Goal: Task Accomplishment & Management: Complete application form

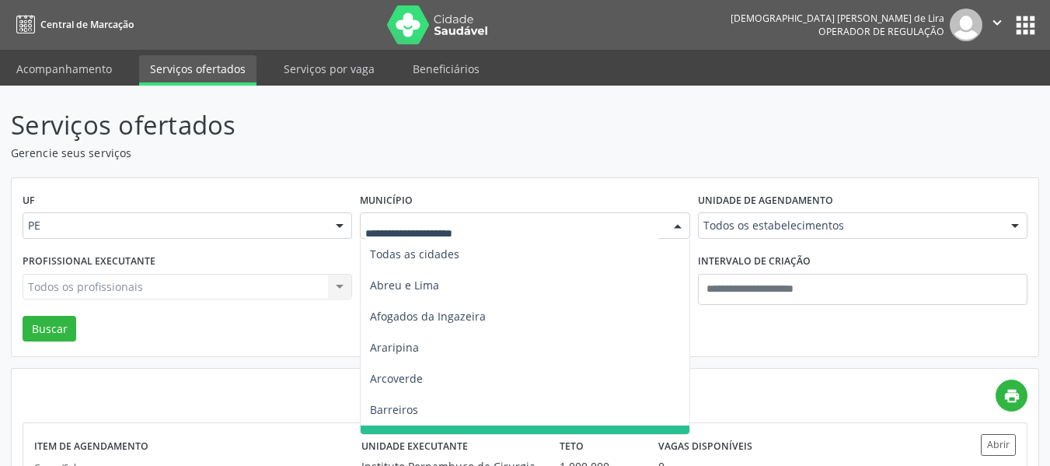
click at [668, 224] on div at bounding box center [677, 226] width 23 height 26
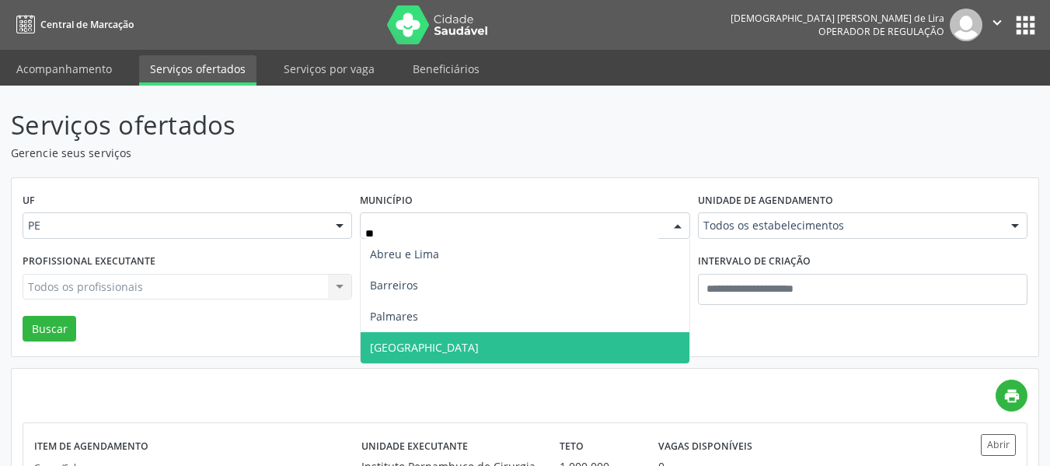
type input "***"
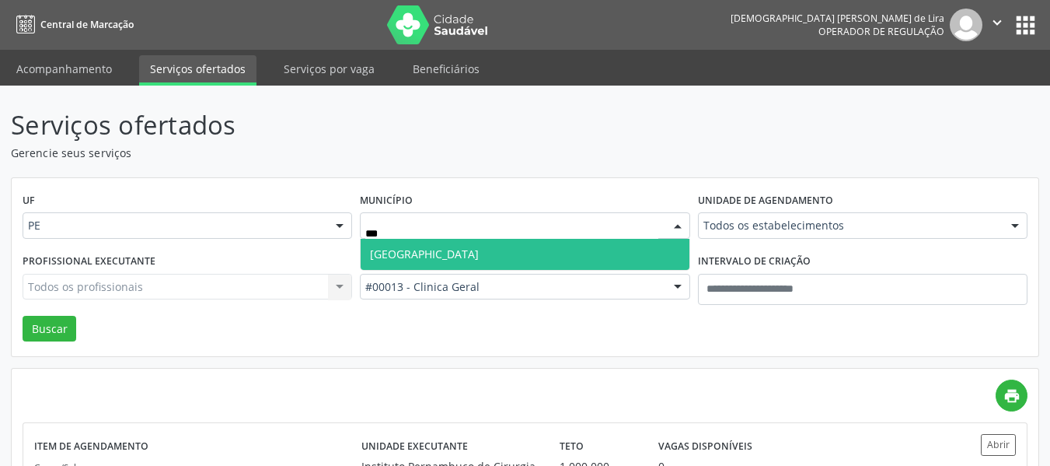
click at [633, 250] on span "Recife" at bounding box center [525, 254] width 328 height 31
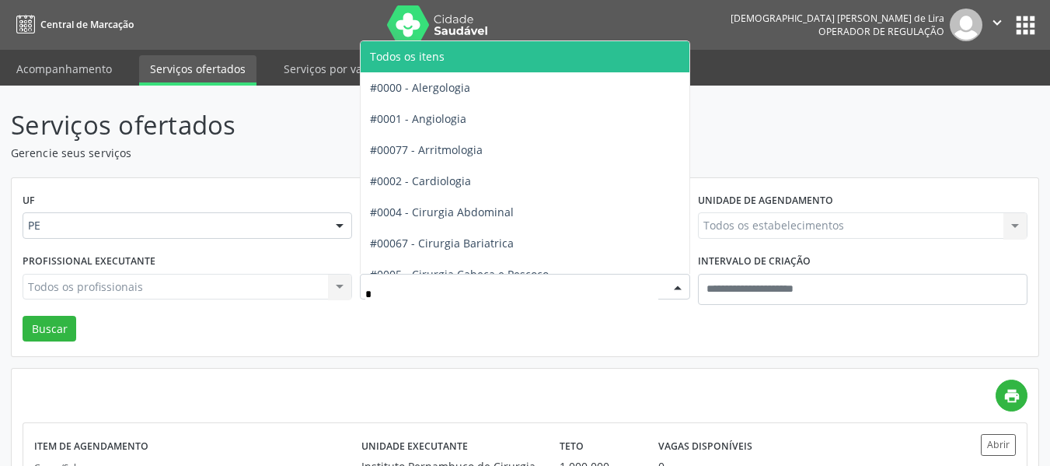
type input "**"
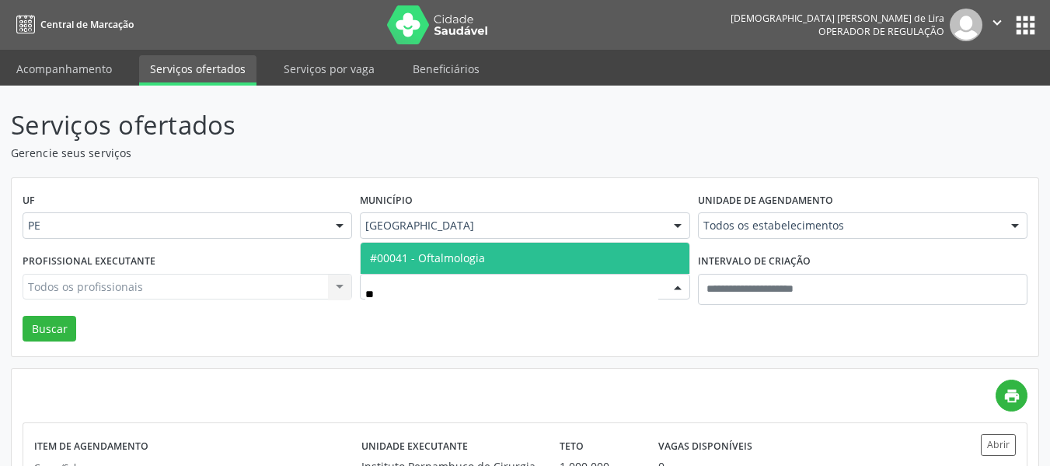
click at [628, 261] on span "#00041 - Oftalmologia" at bounding box center [525, 258] width 328 height 31
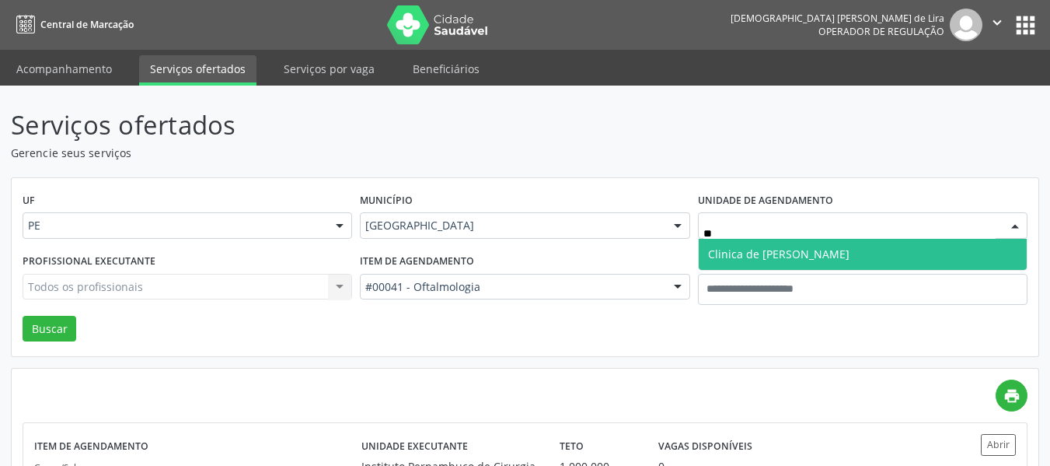
type input "***"
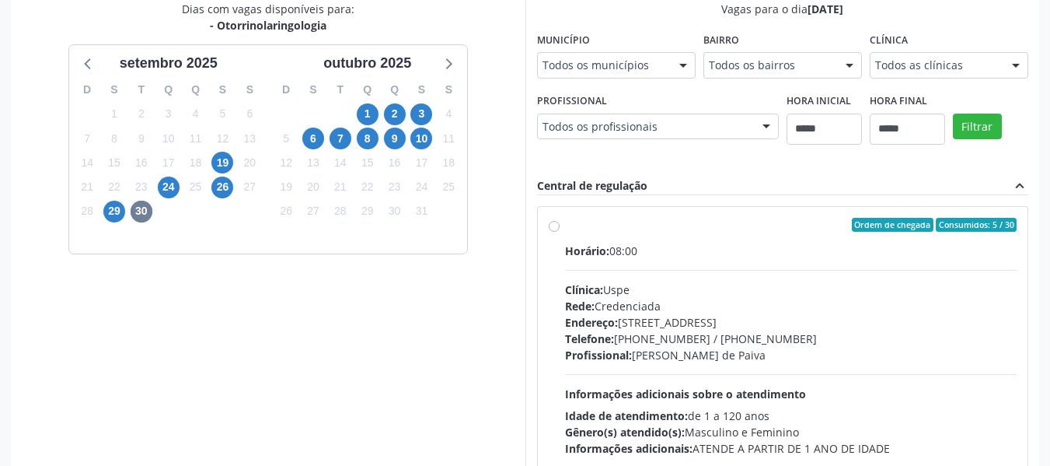
scroll to position [463, 0]
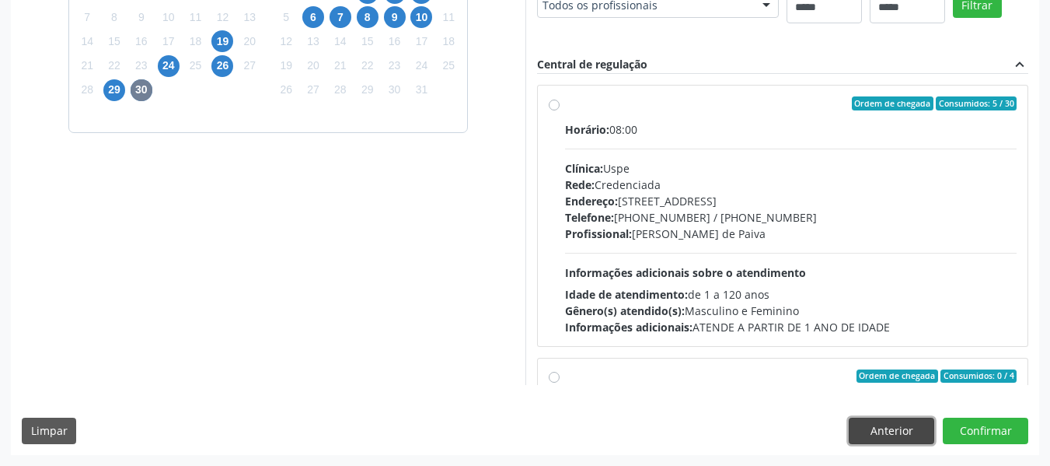
click at [889, 425] on button "Anterior" at bounding box center [892, 430] width 86 height 26
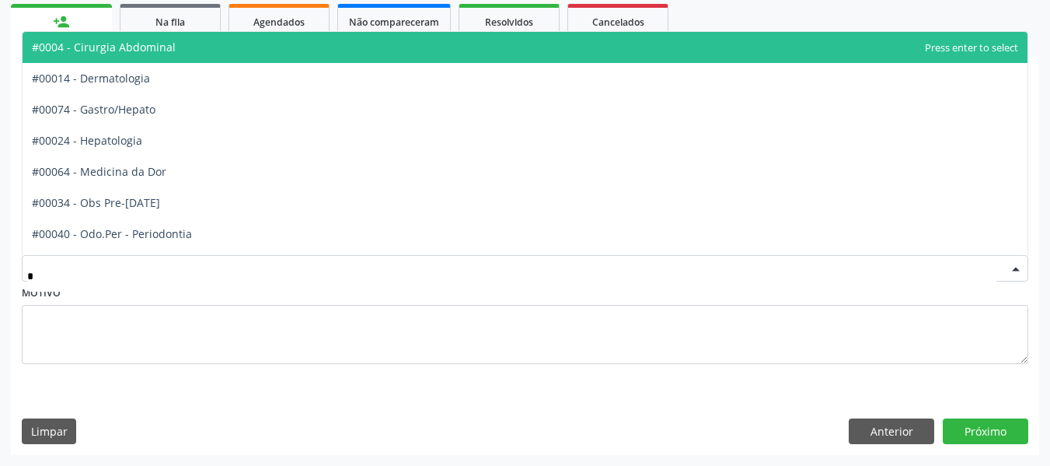
type input "**"
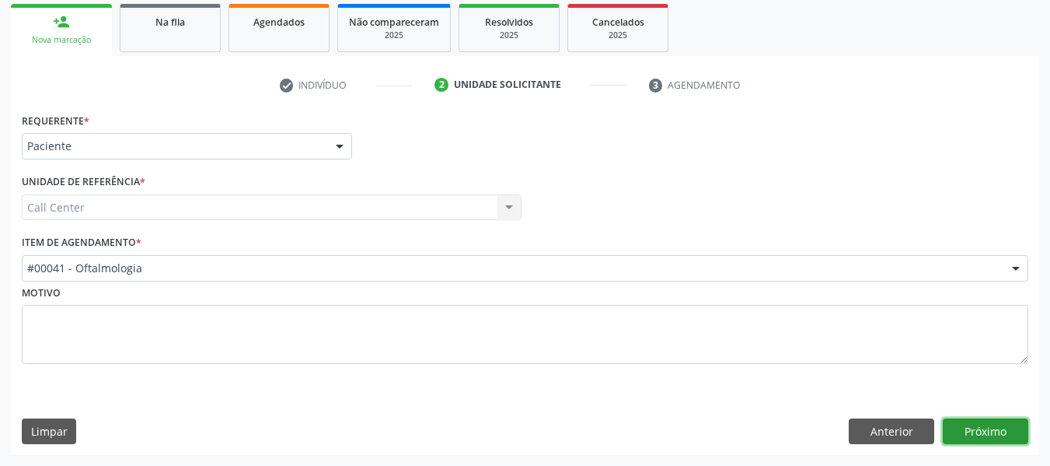
click at [983, 421] on button "Próximo" at bounding box center [986, 431] width 86 height 26
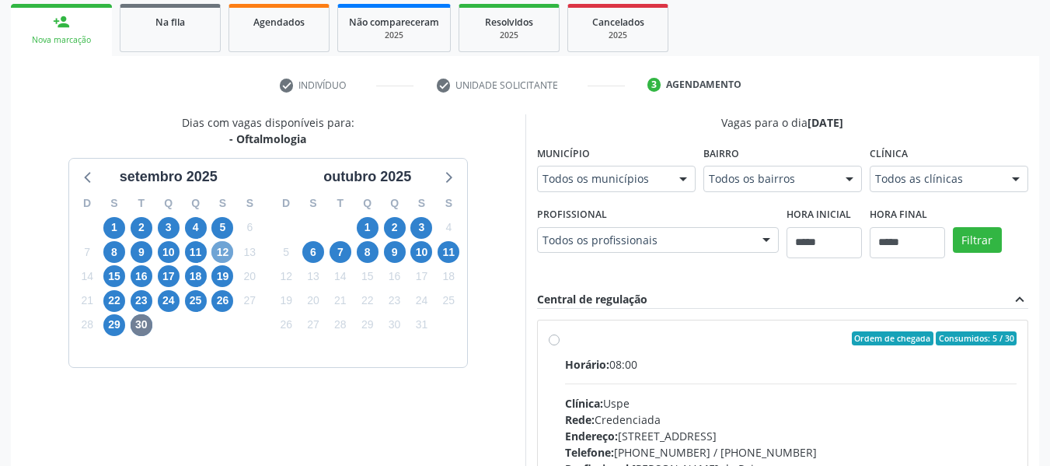
click at [226, 251] on span "12" at bounding box center [222, 252] width 22 height 22
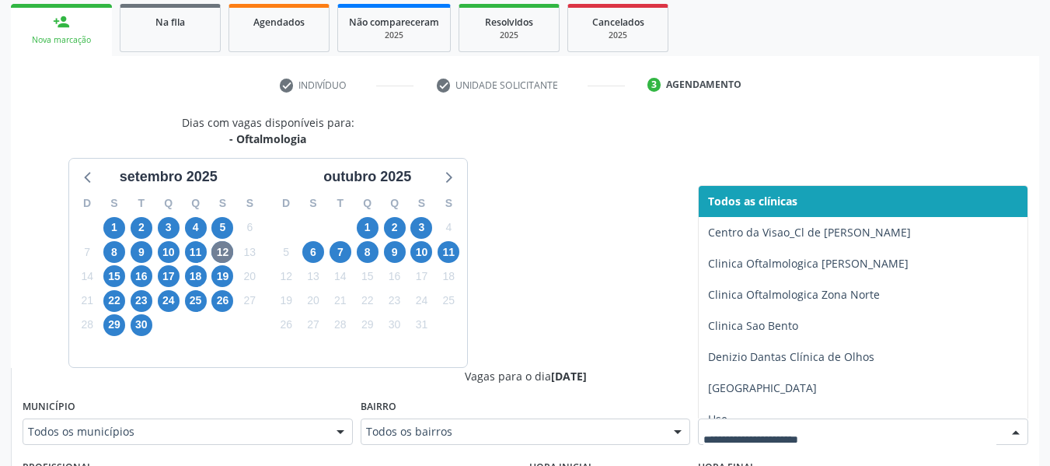
type input "*"
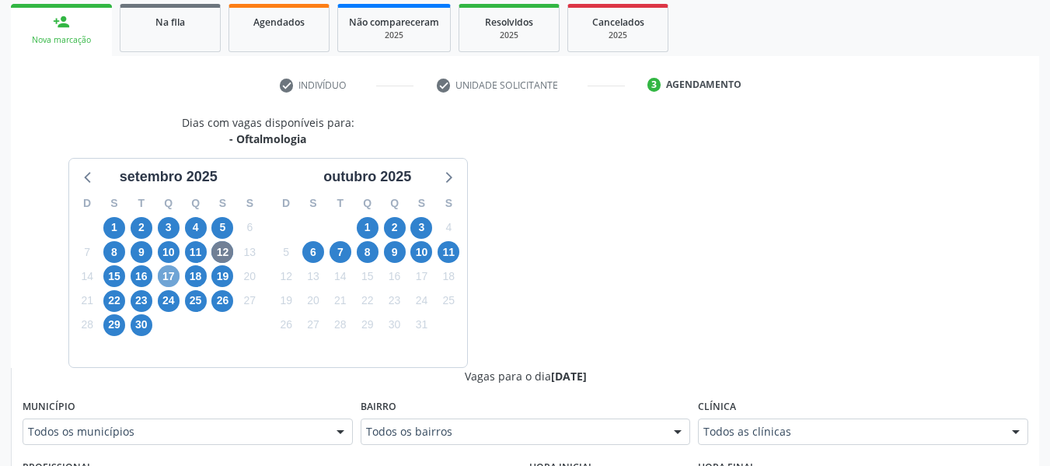
click at [161, 269] on span "17" at bounding box center [169, 276] width 22 height 22
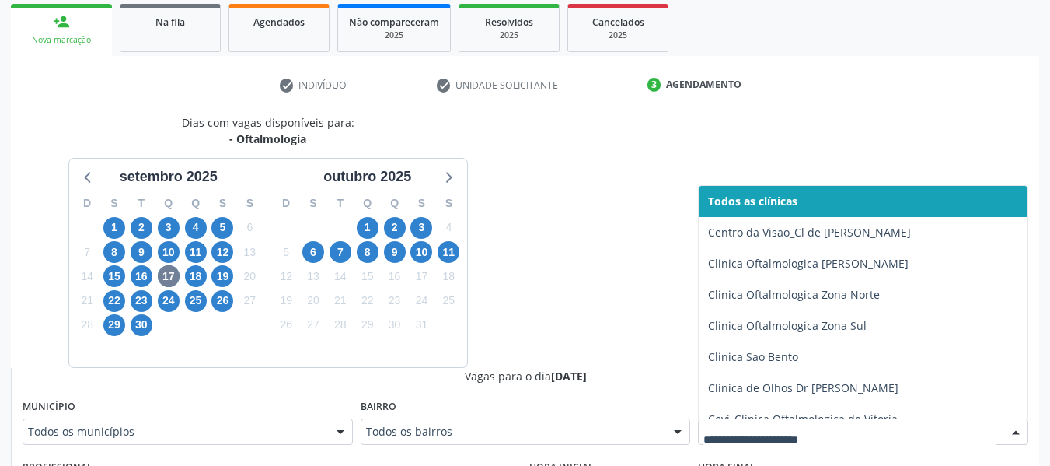
type input "*"
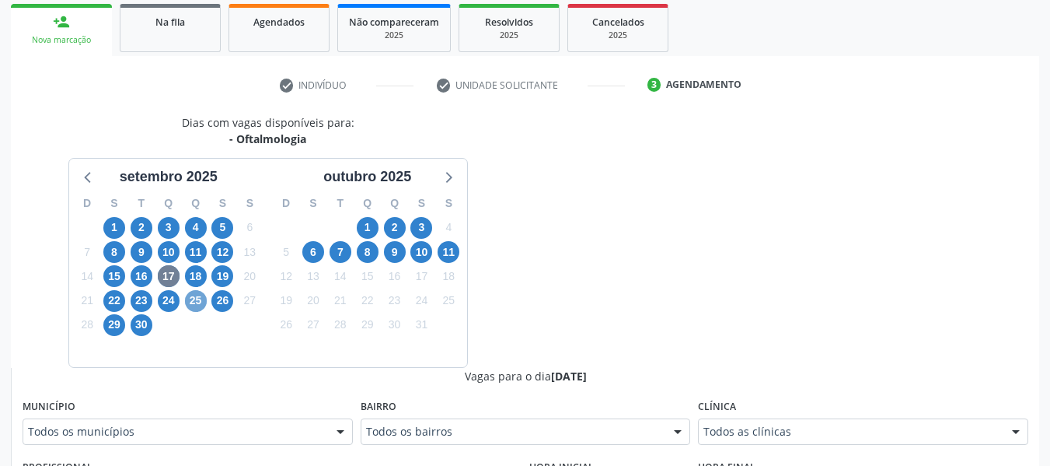
click at [185, 297] on span "25" at bounding box center [196, 301] width 22 height 22
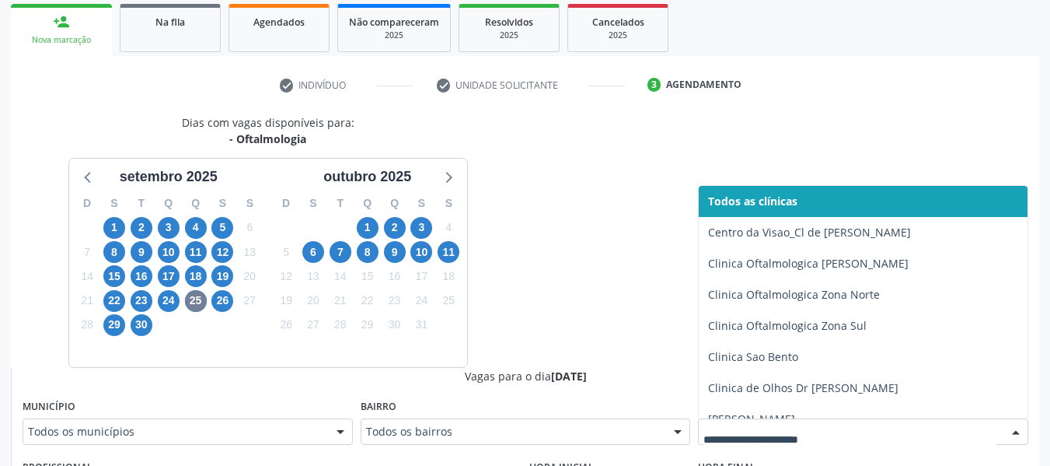
type input "*"
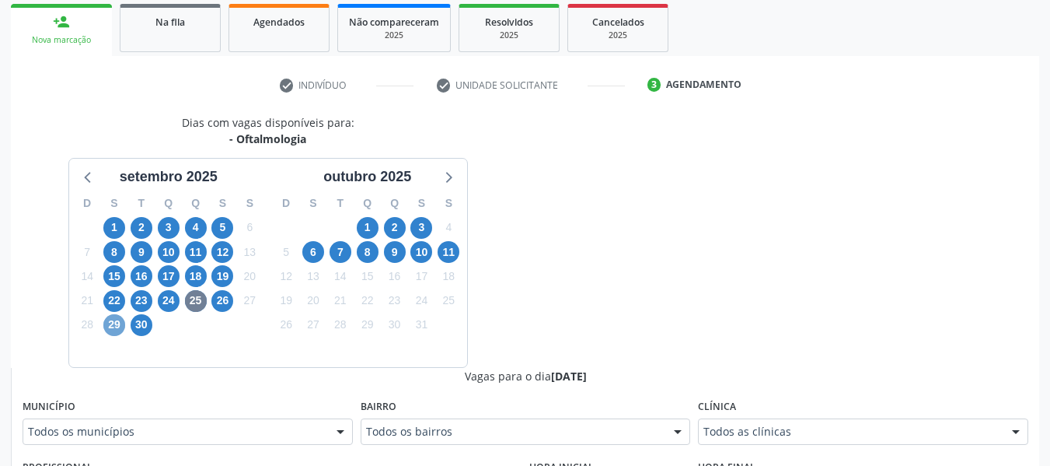
click at [112, 328] on span "29" at bounding box center [114, 325] width 22 height 22
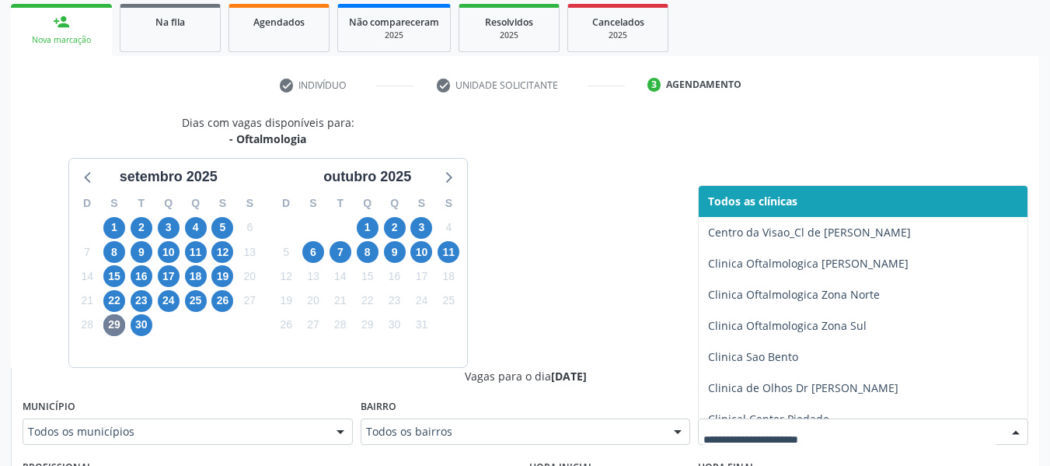
type input "*"
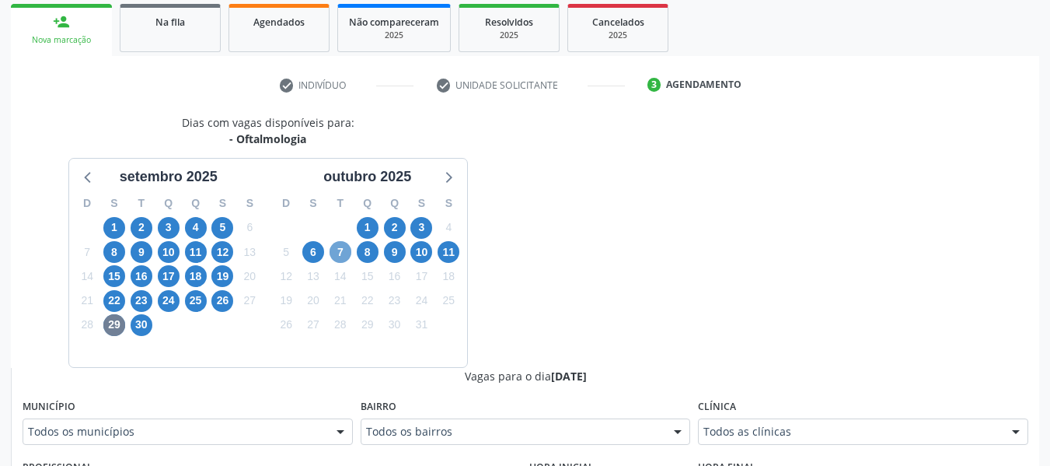
click at [337, 254] on span "7" at bounding box center [341, 252] width 22 height 22
click at [826, 443] on div "Todos as clínicas" at bounding box center [863, 431] width 330 height 26
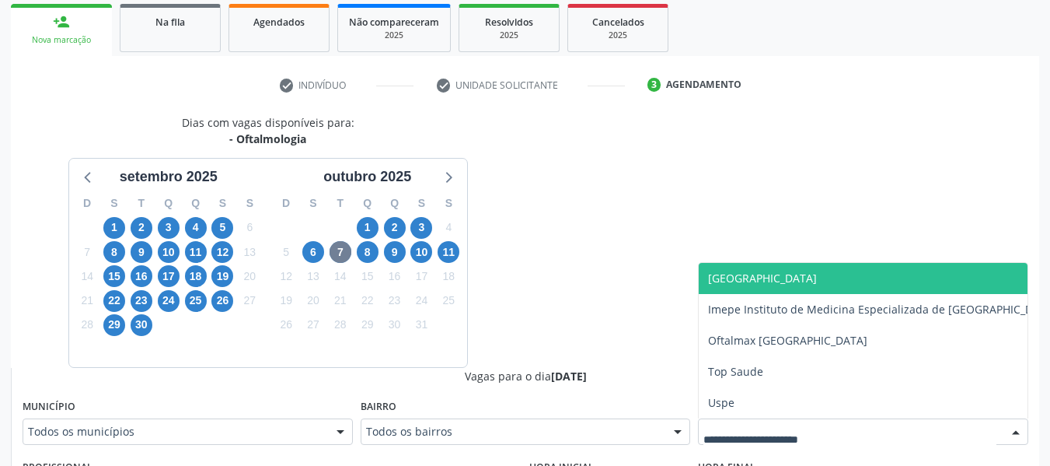
type input "*"
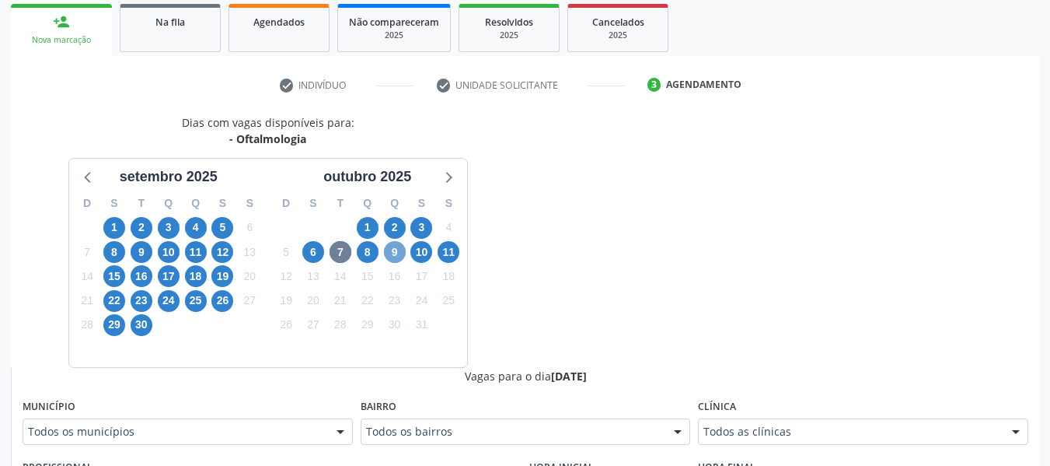
click at [400, 249] on span "9" at bounding box center [395, 252] width 22 height 22
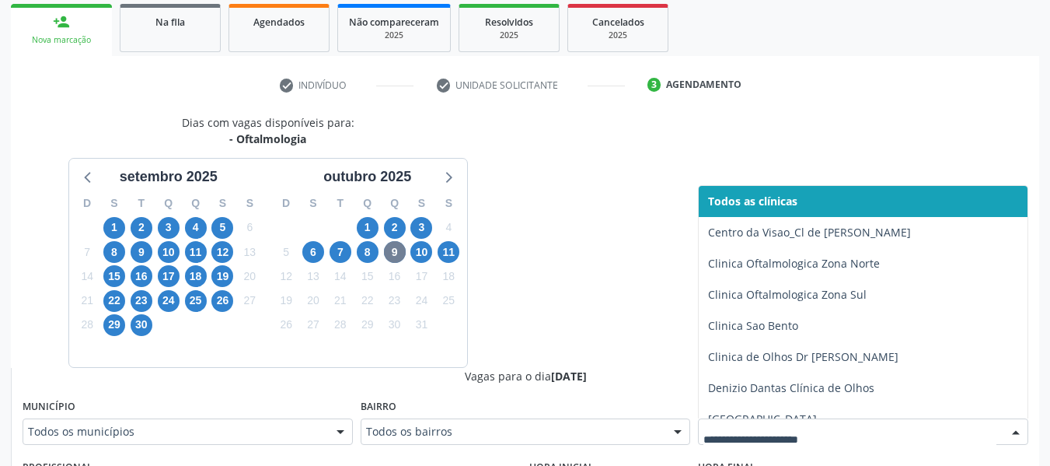
type input "*"
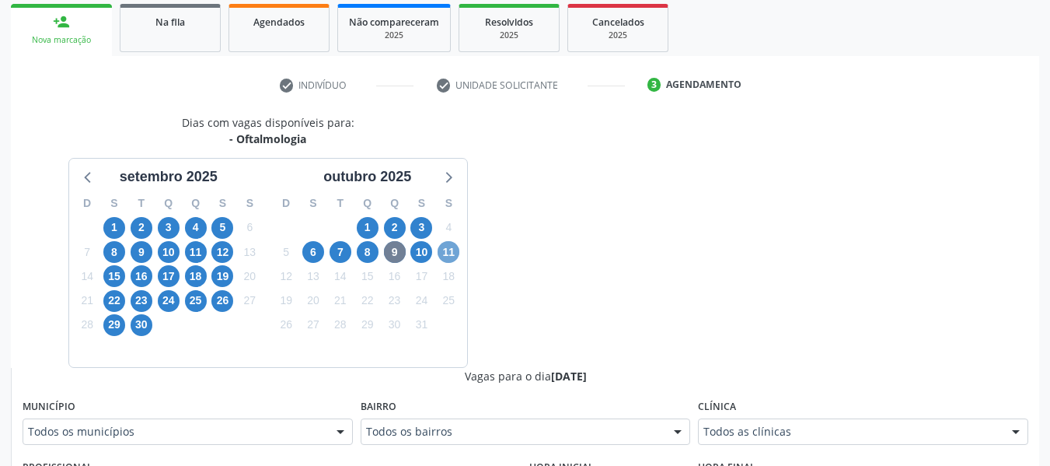
click at [445, 254] on span "11" at bounding box center [449, 252] width 22 height 22
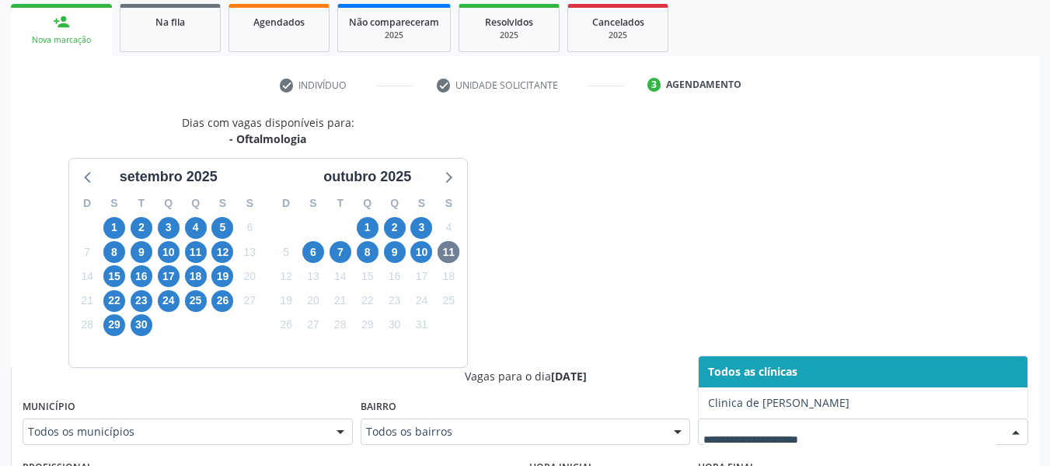
type input "*"
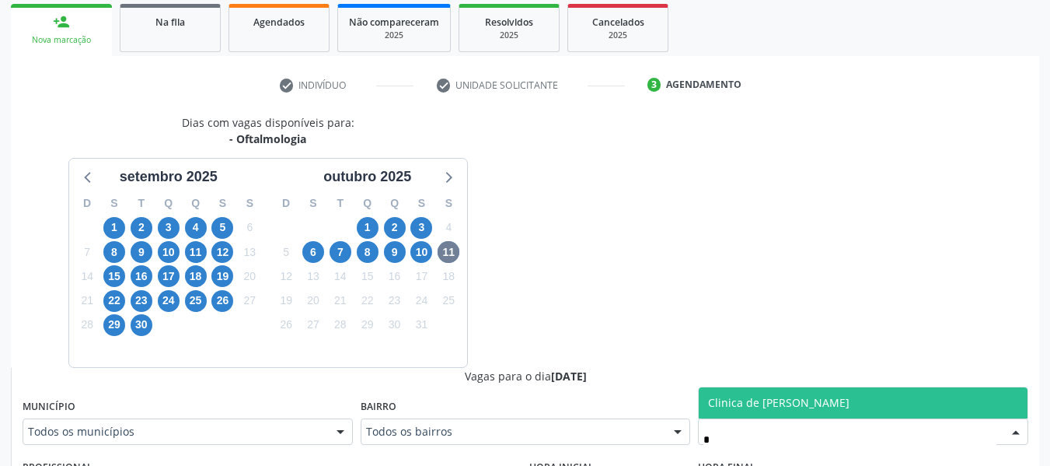
click at [805, 394] on span "Clinica de Olhos Clovis Paiva" at bounding box center [863, 402] width 329 height 31
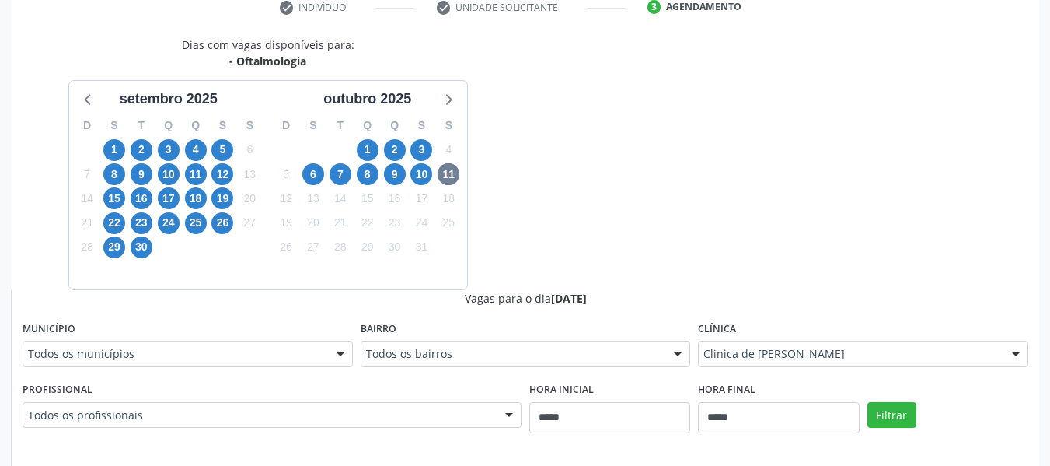
scroll to position [313, 0]
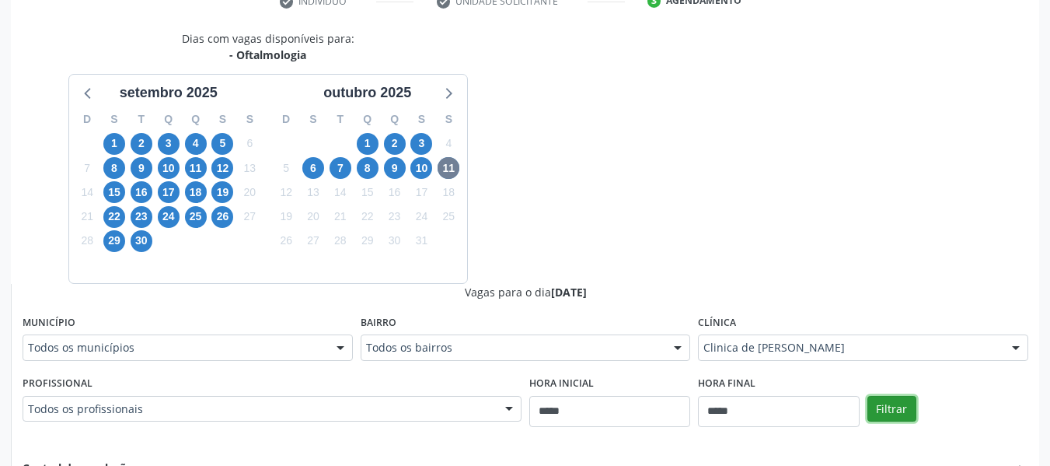
click at [892, 416] on button "Filtrar" at bounding box center [892, 409] width 49 height 26
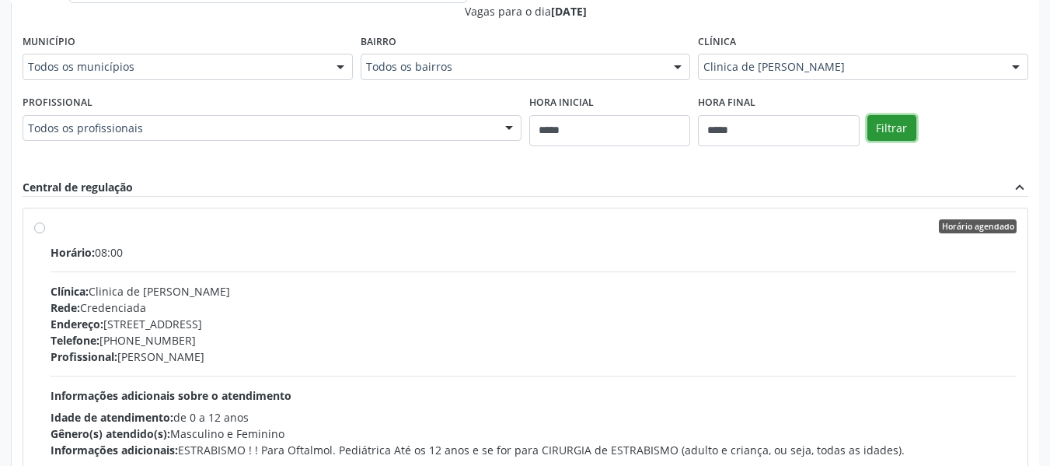
scroll to position [599, 0]
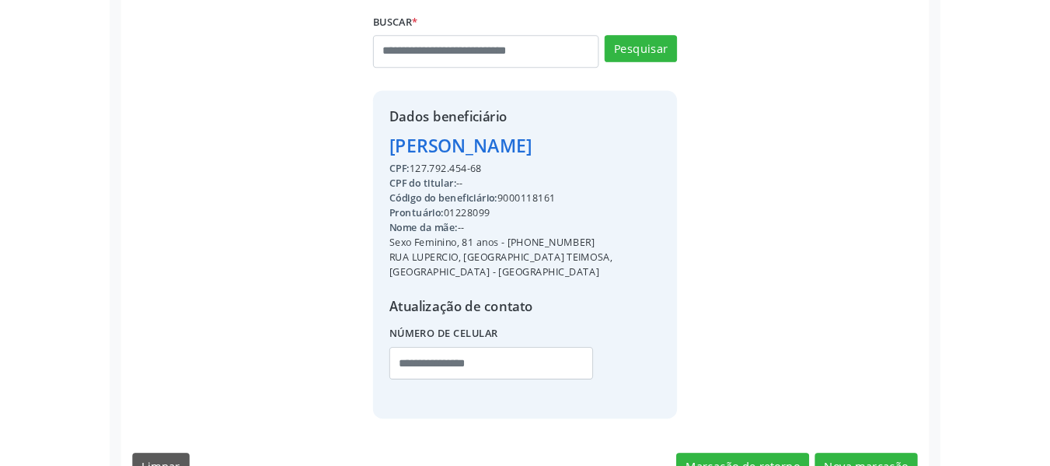
scroll to position [355, 0]
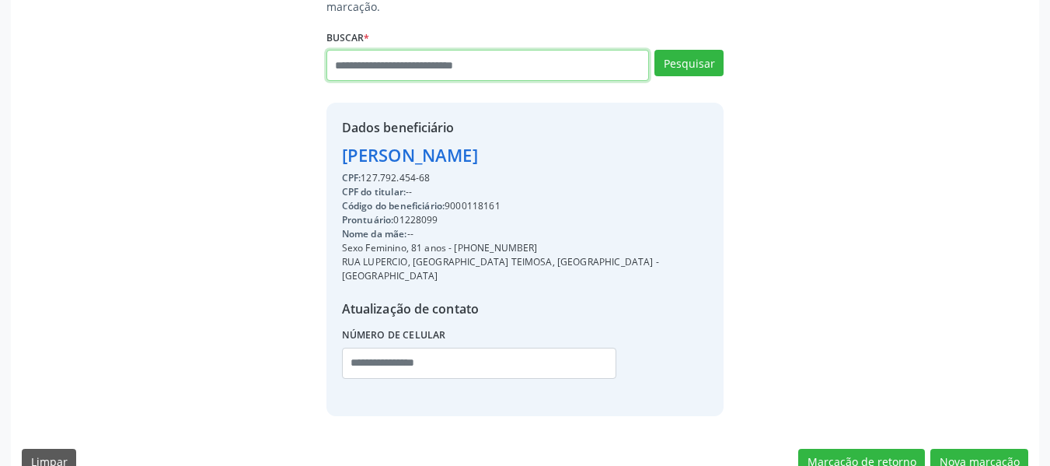
click at [372, 54] on input "text" at bounding box center [488, 65] width 323 height 31
type input "*********"
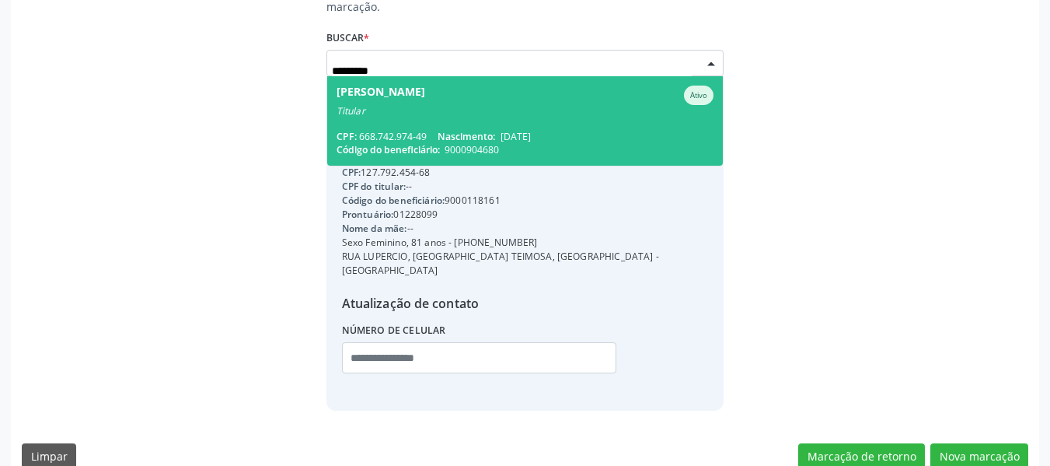
scroll to position [351, 0]
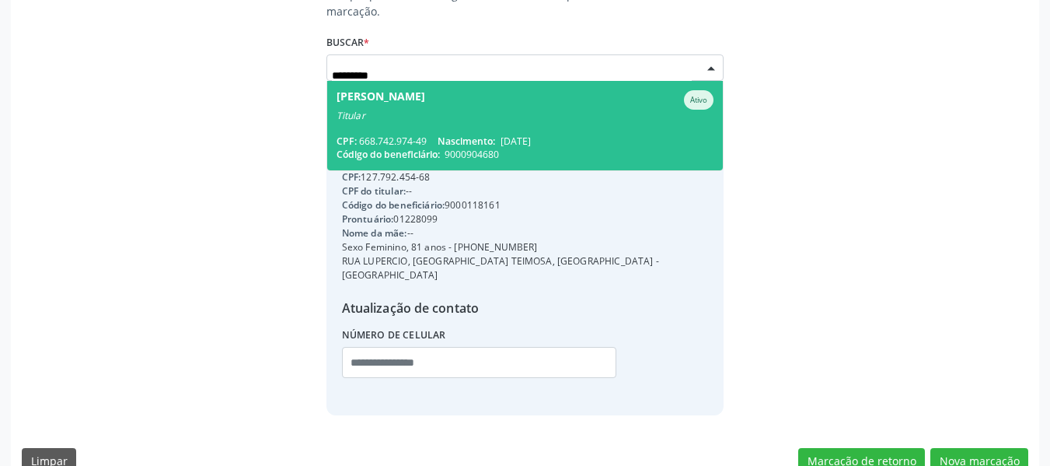
click at [346, 110] on div "Titular" at bounding box center [526, 116] width 378 height 12
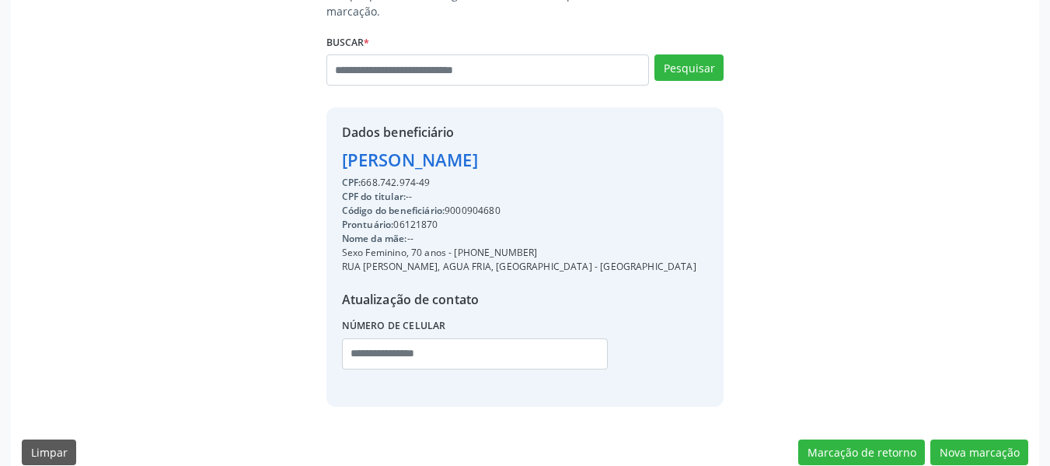
click at [464, 204] on div "Código do beneficiário: 9000904680" at bounding box center [519, 211] width 354 height 14
copy div "9000904680"
click at [417, 54] on input "text" at bounding box center [488, 69] width 323 height 31
type input "*********"
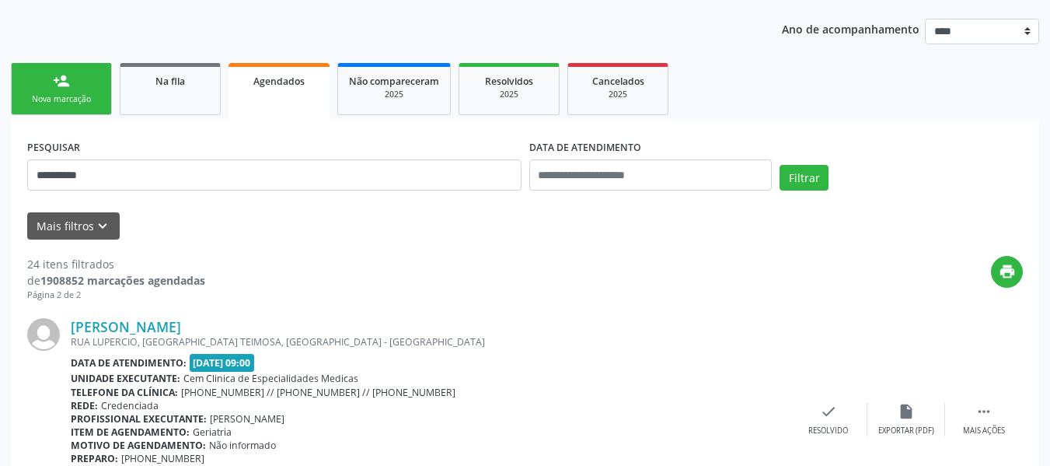
scroll to position [163, 0]
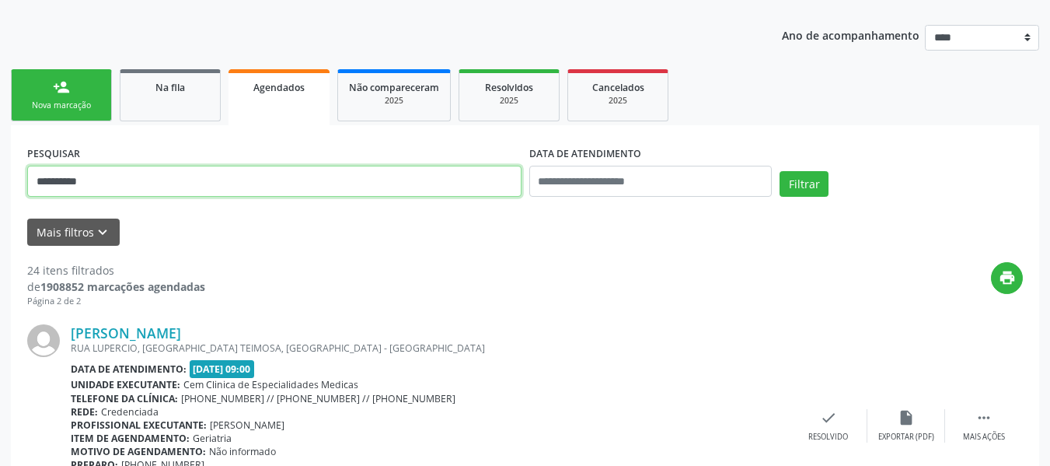
click at [466, 193] on input "**********" at bounding box center [274, 181] width 494 height 31
paste input "text"
type input "**********"
click at [780, 171] on button "Filtrar" at bounding box center [804, 184] width 49 height 26
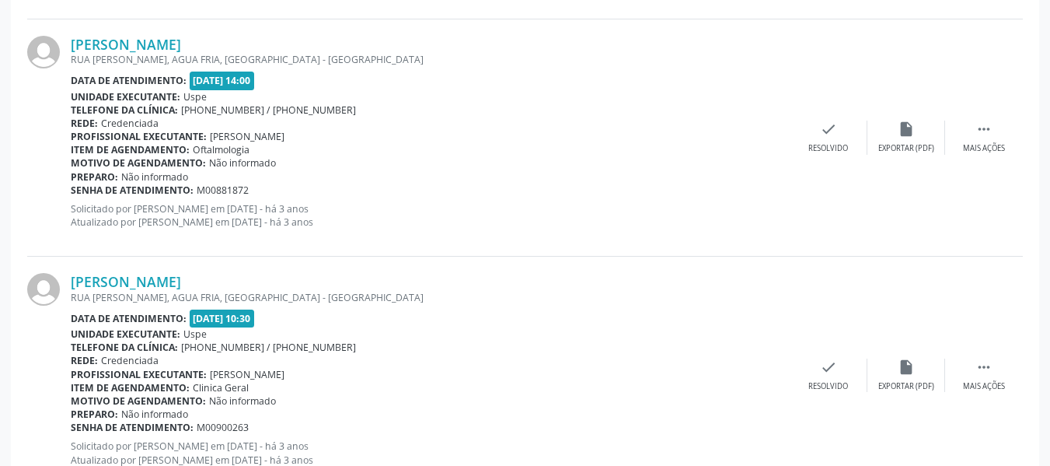
scroll to position [3596, 0]
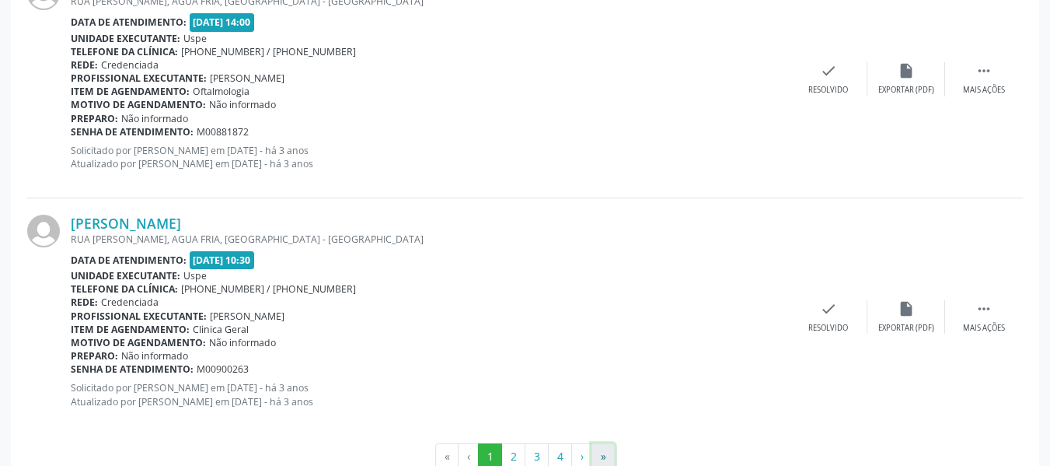
click at [609, 451] on button "»" at bounding box center [603, 456] width 23 height 26
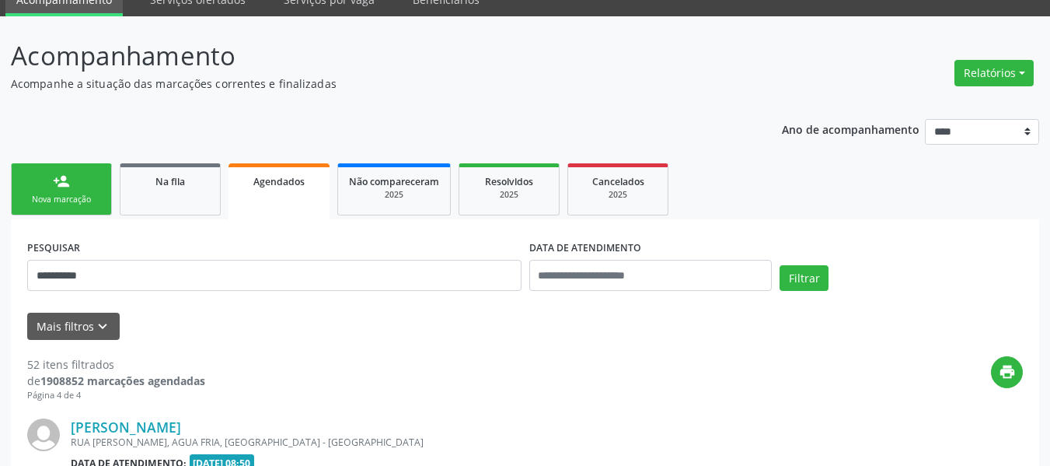
scroll to position [1712, 0]
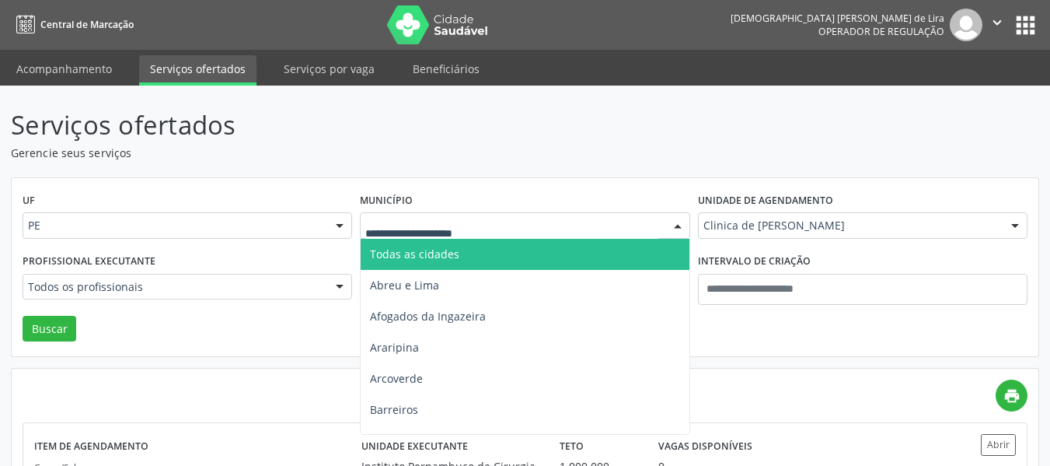
type input "*"
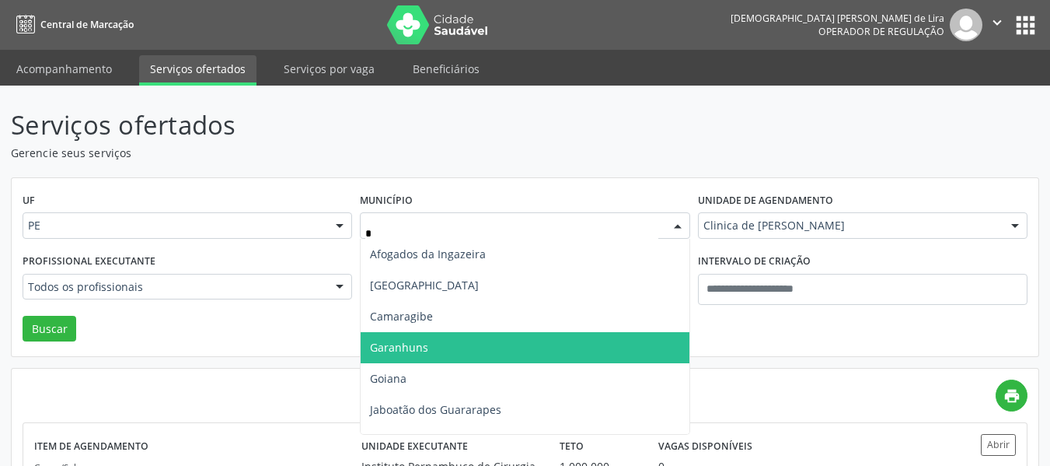
click at [382, 347] on span "Garanhuns" at bounding box center [399, 347] width 58 height 15
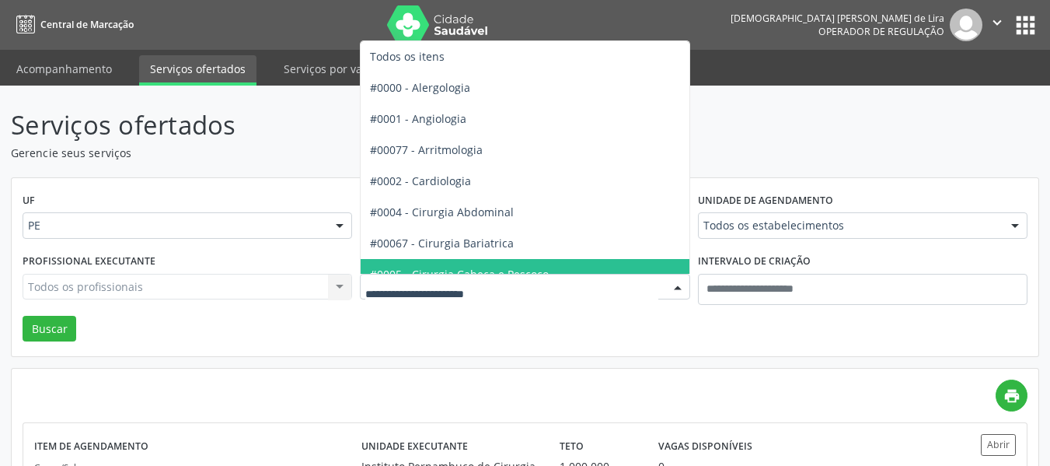
click at [392, 295] on div at bounding box center [525, 287] width 330 height 26
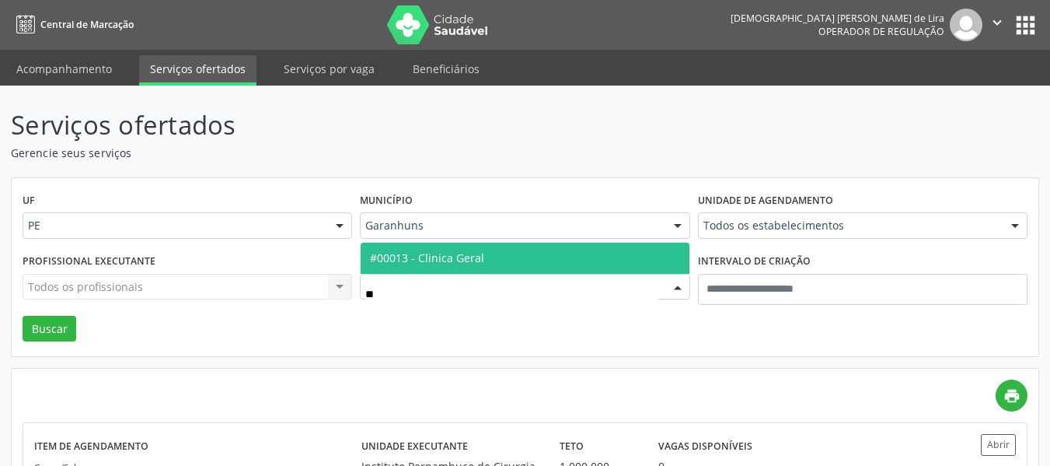
click at [406, 260] on span "#00013 - Clinica Geral" at bounding box center [427, 257] width 114 height 15
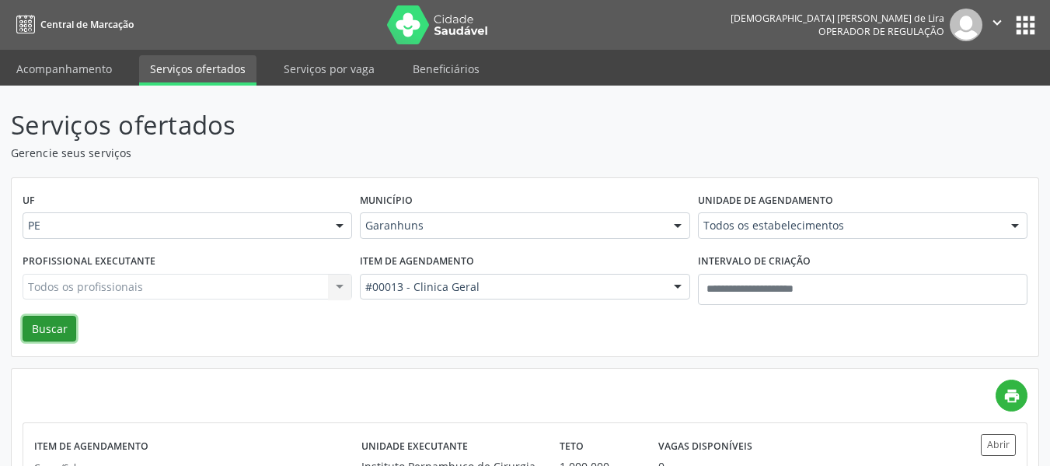
click at [65, 323] on button "Buscar" at bounding box center [50, 329] width 54 height 26
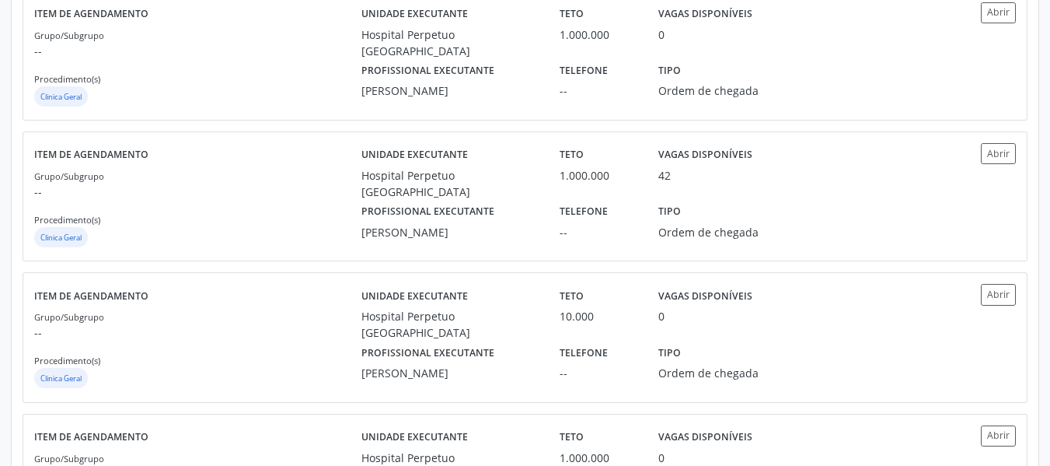
scroll to position [585, 0]
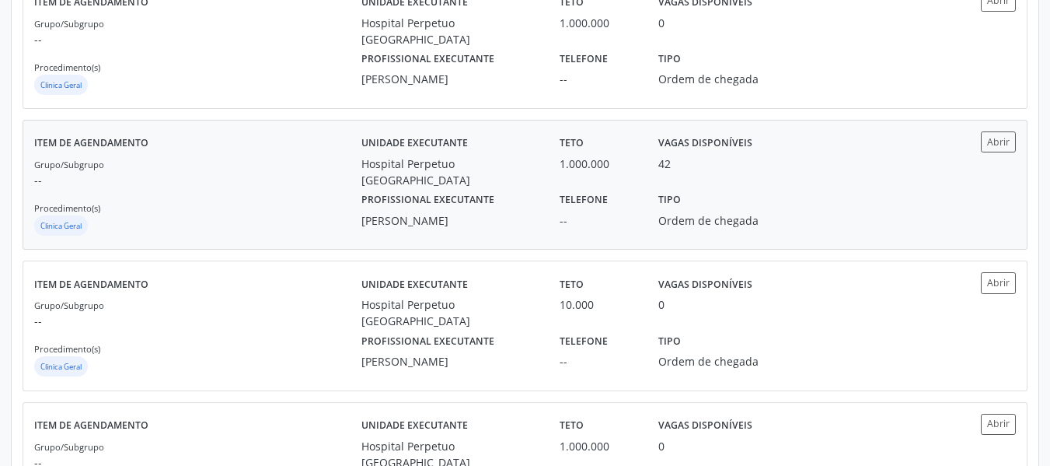
click at [840, 197] on div "Profissional executante [PERSON_NAME] Telefone -- Tipo Ordem de chegada" at bounding box center [648, 208] width 595 height 40
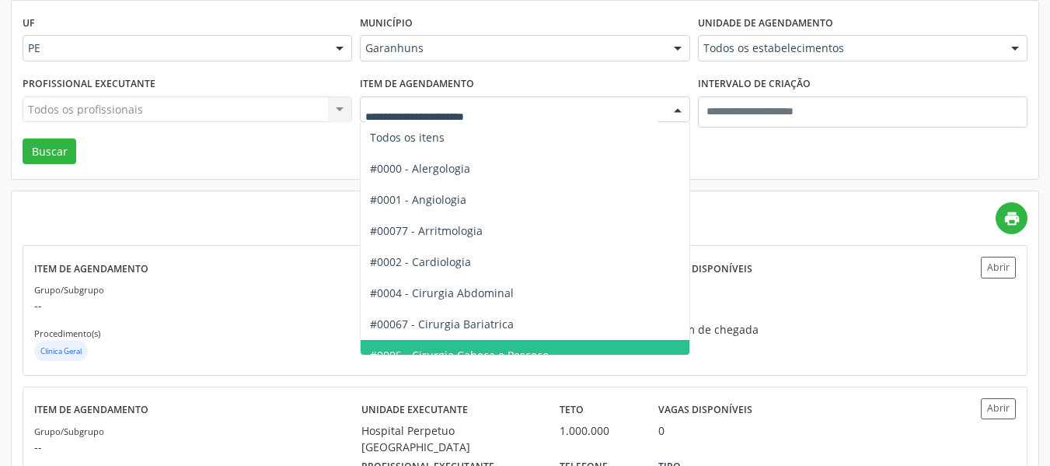
click at [540, 119] on div at bounding box center [525, 109] width 330 height 26
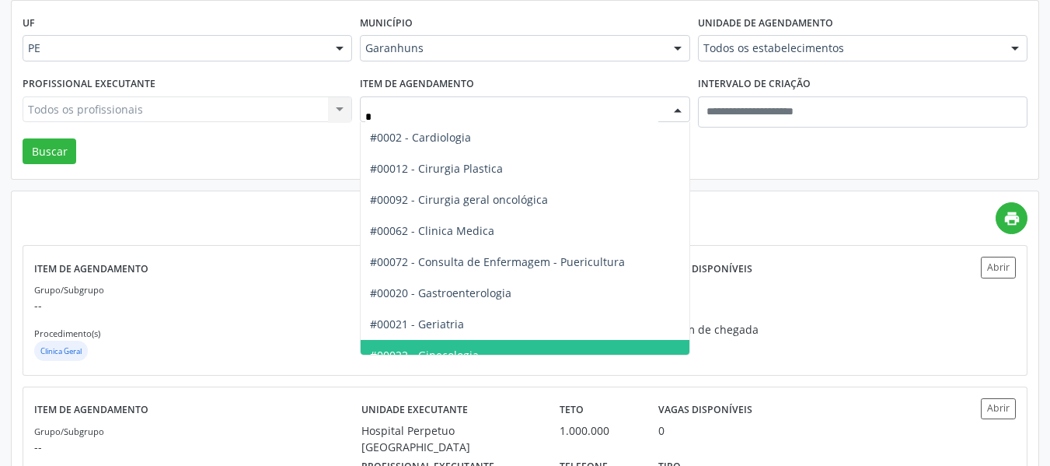
type input "**"
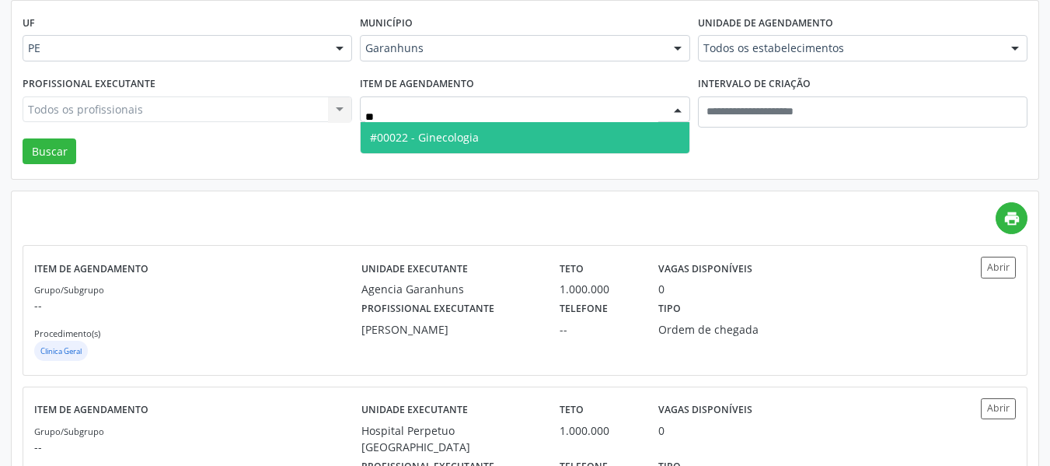
click at [529, 146] on span "#00022 - Ginecologia" at bounding box center [525, 137] width 328 height 31
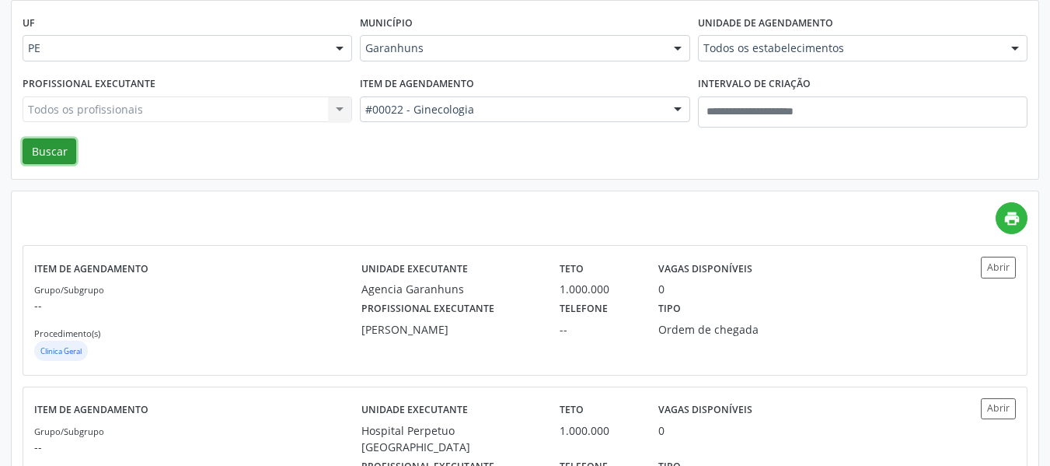
click at [51, 162] on button "Buscar" at bounding box center [50, 151] width 54 height 26
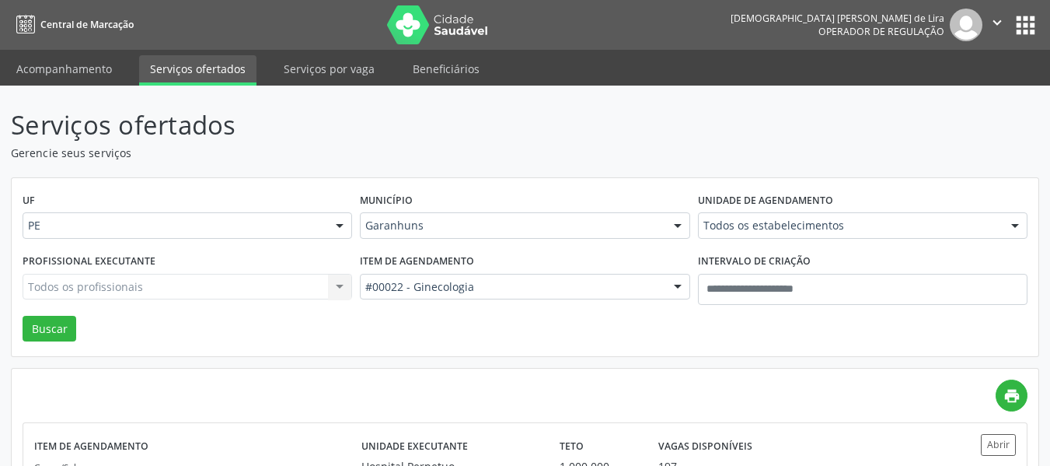
scroll to position [407, 0]
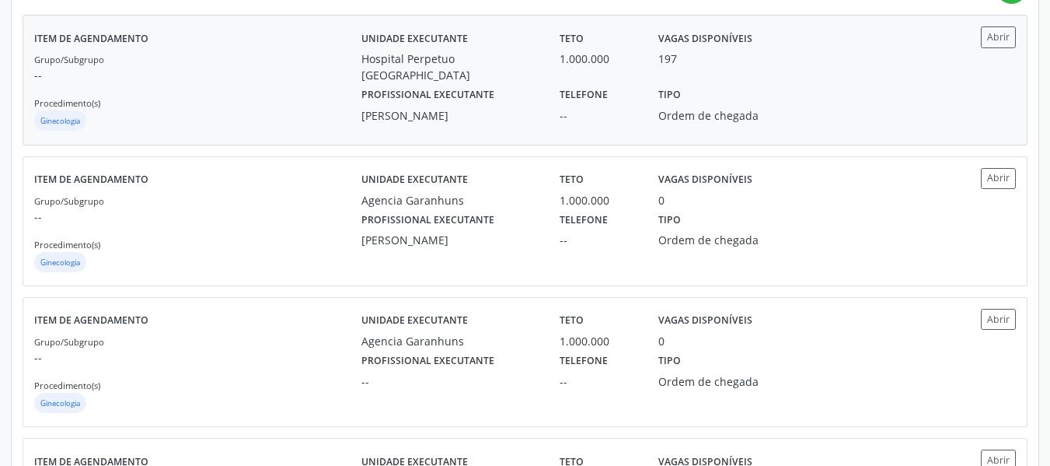
click at [668, 90] on label "Tipo" at bounding box center [669, 95] width 23 height 24
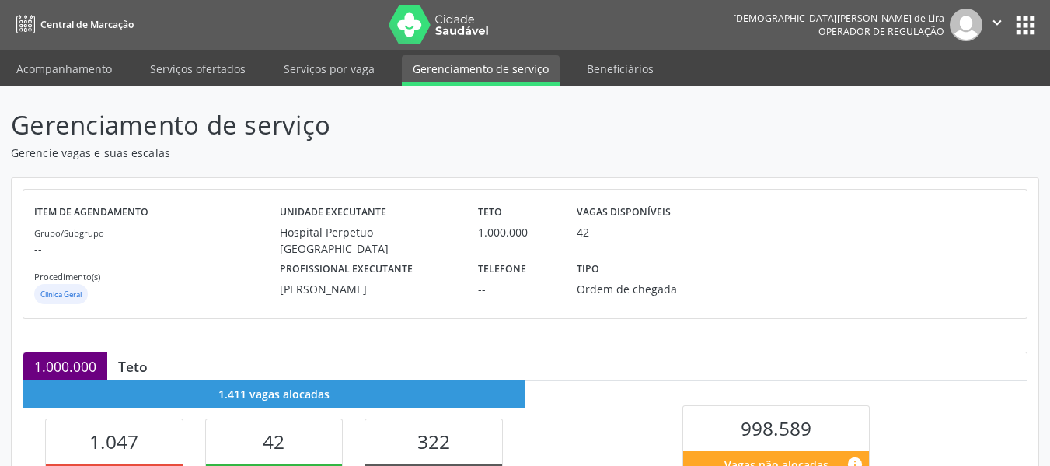
scroll to position [407, 0]
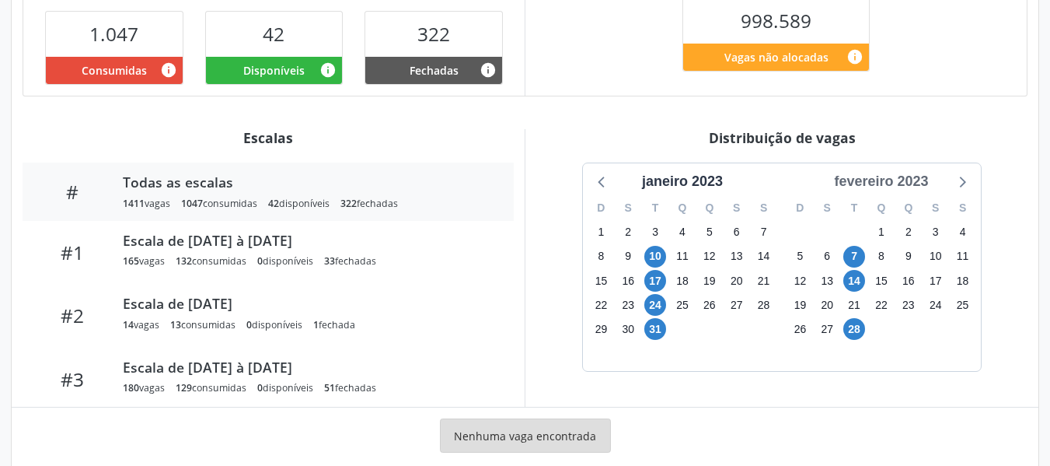
click at [919, 174] on div "fevereiro 2023" at bounding box center [881, 181] width 107 height 21
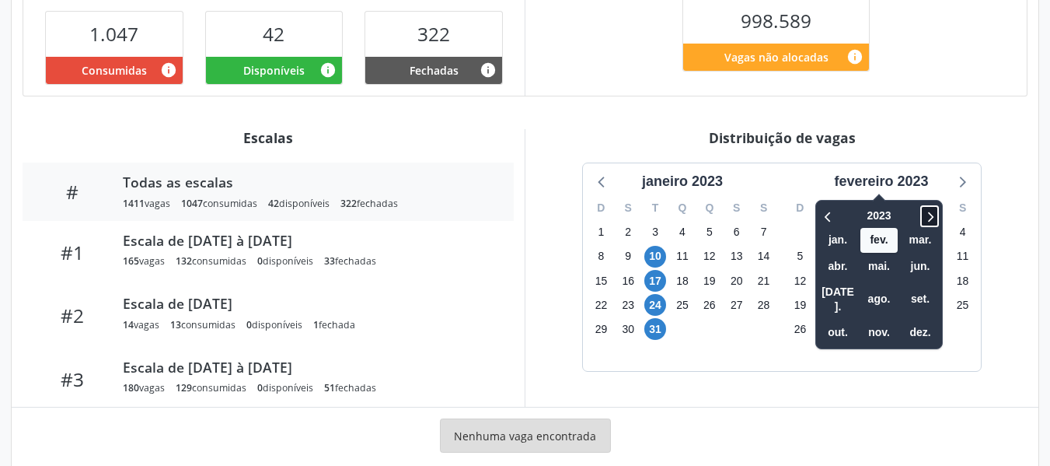
click at [931, 215] on icon at bounding box center [930, 216] width 16 height 19
click at [931, 292] on span "set." at bounding box center [920, 299] width 37 height 24
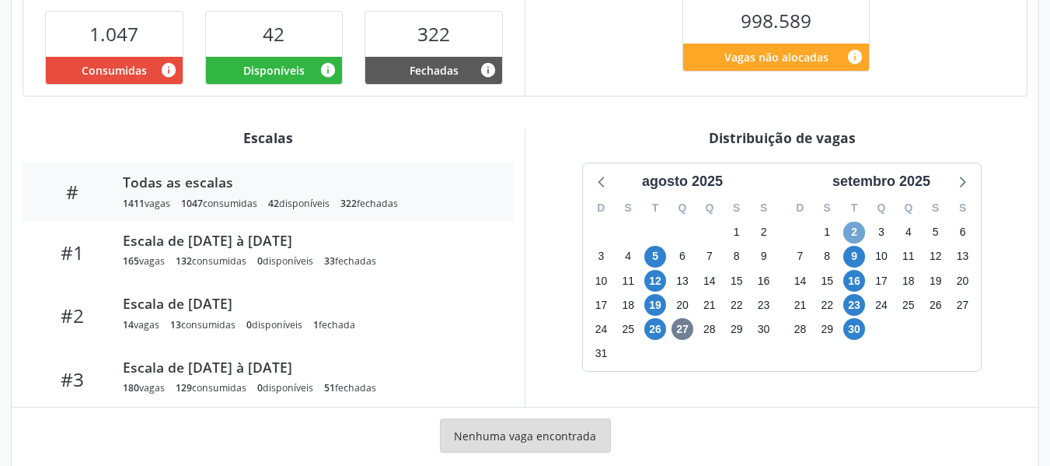
click at [852, 230] on span "2" at bounding box center [854, 233] width 22 height 22
click at [972, 187] on div at bounding box center [961, 180] width 23 height 23
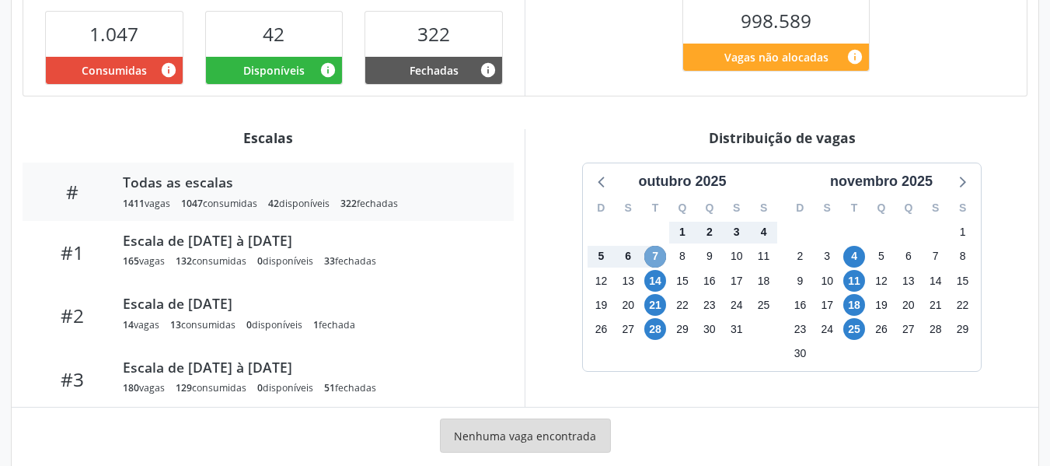
click at [657, 257] on span "7" at bounding box center [655, 257] width 22 height 22
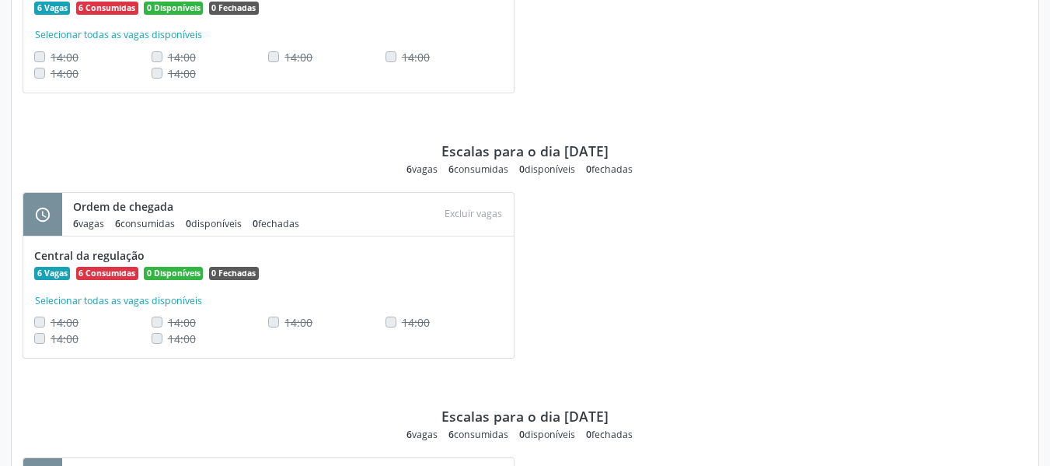
scroll to position [1762, 0]
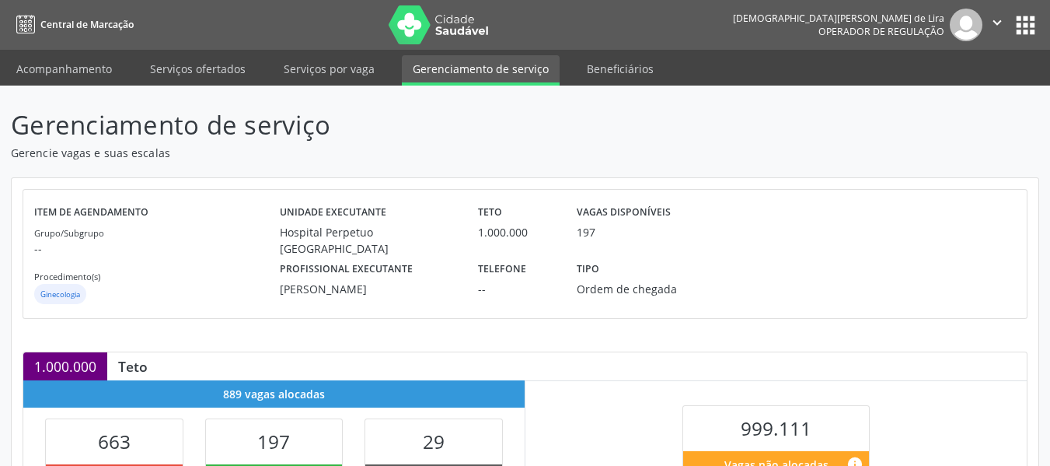
scroll to position [407, 0]
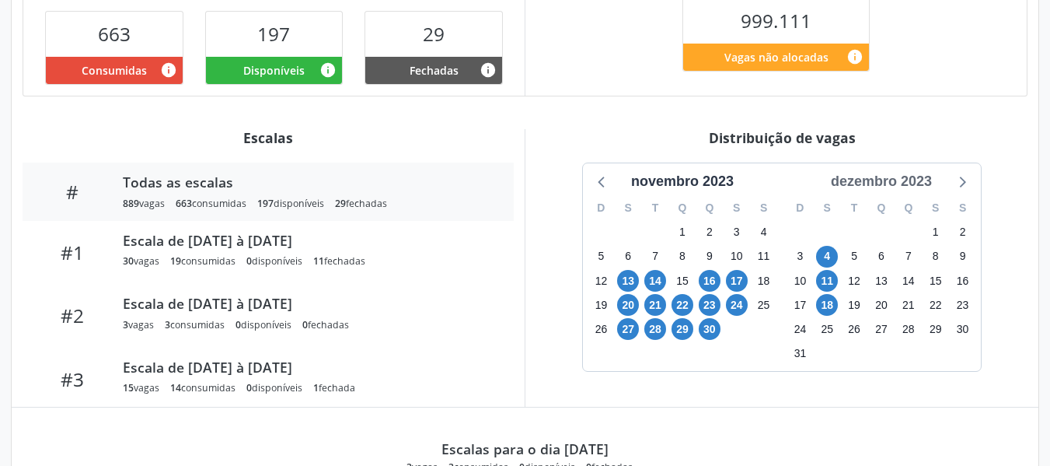
click at [878, 185] on div "dezembro 2023" at bounding box center [882, 181] width 114 height 21
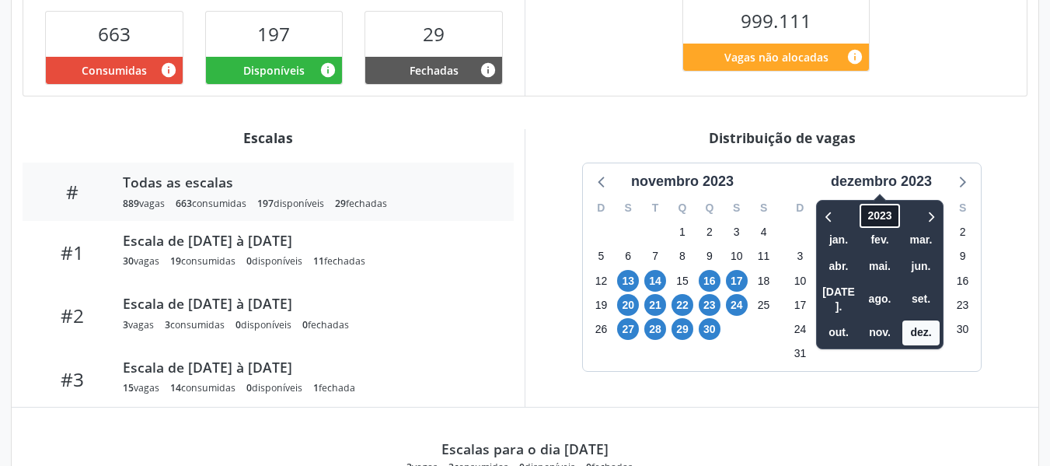
click at [878, 215] on span "2023" at bounding box center [880, 216] width 40 height 24
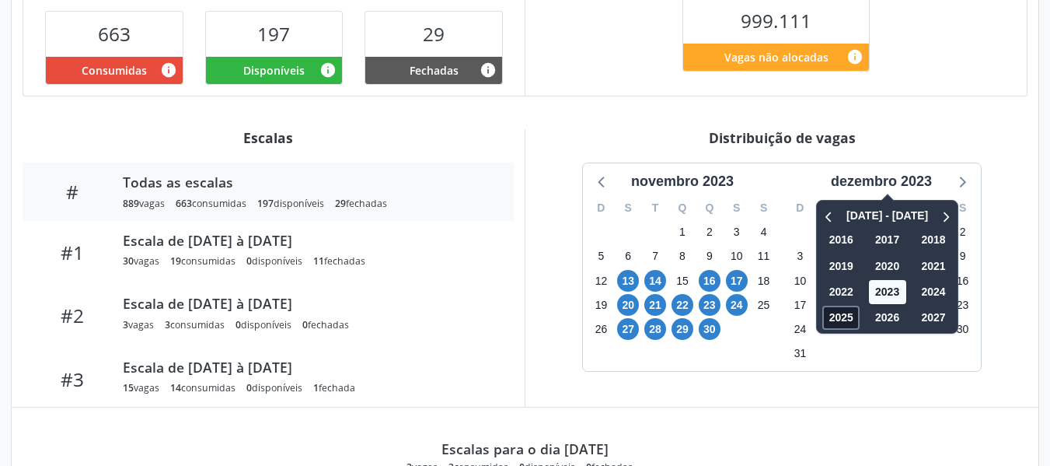
click at [843, 317] on span "2025" at bounding box center [840, 318] width 37 height 24
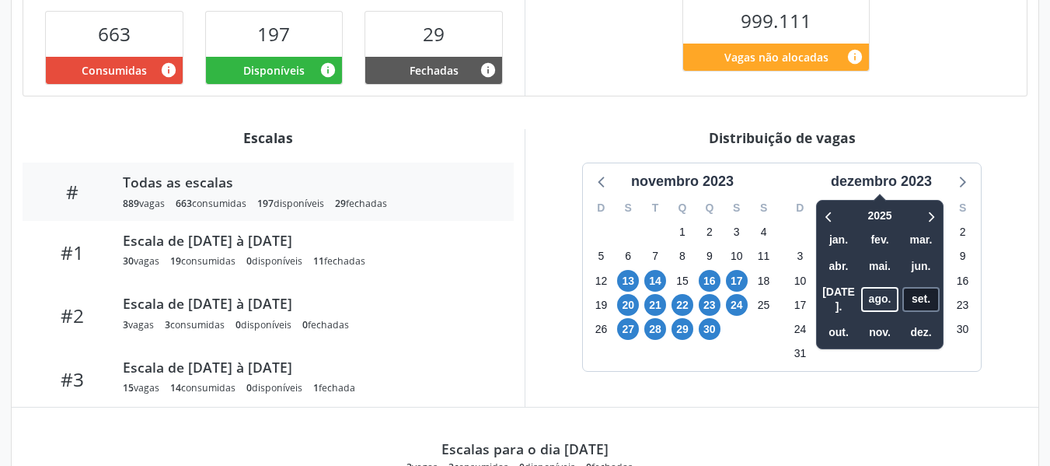
click at [931, 287] on span "set." at bounding box center [921, 299] width 37 height 24
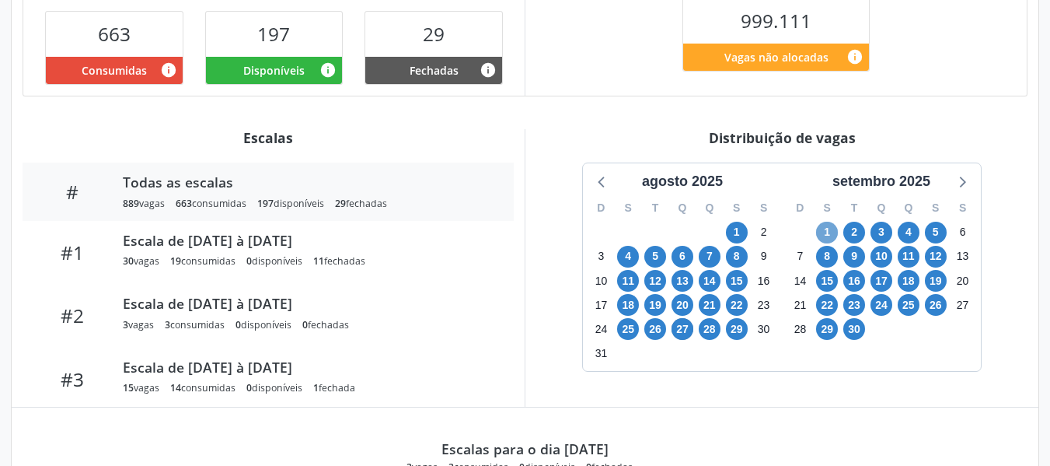
click at [824, 232] on span "1" at bounding box center [827, 233] width 22 height 22
click at [965, 181] on icon at bounding box center [963, 181] width 6 height 11
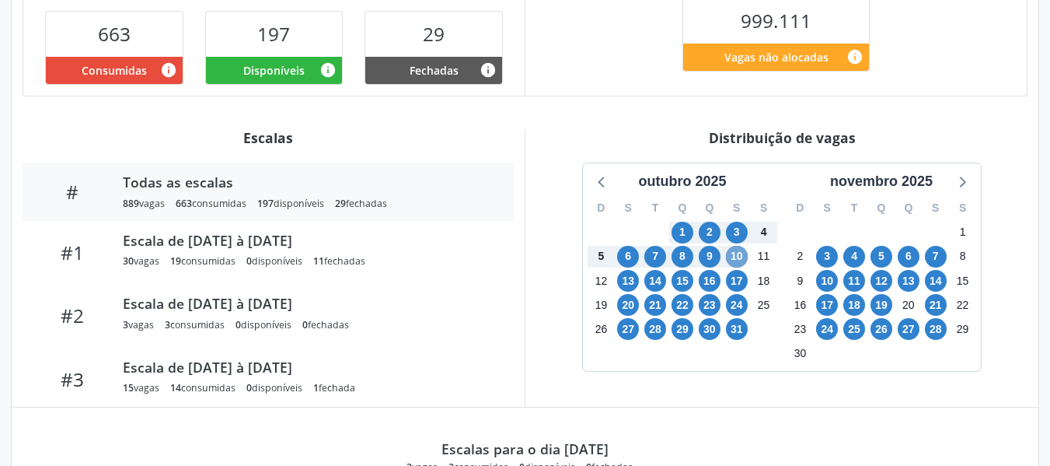
click at [739, 255] on span "10" at bounding box center [737, 257] width 22 height 22
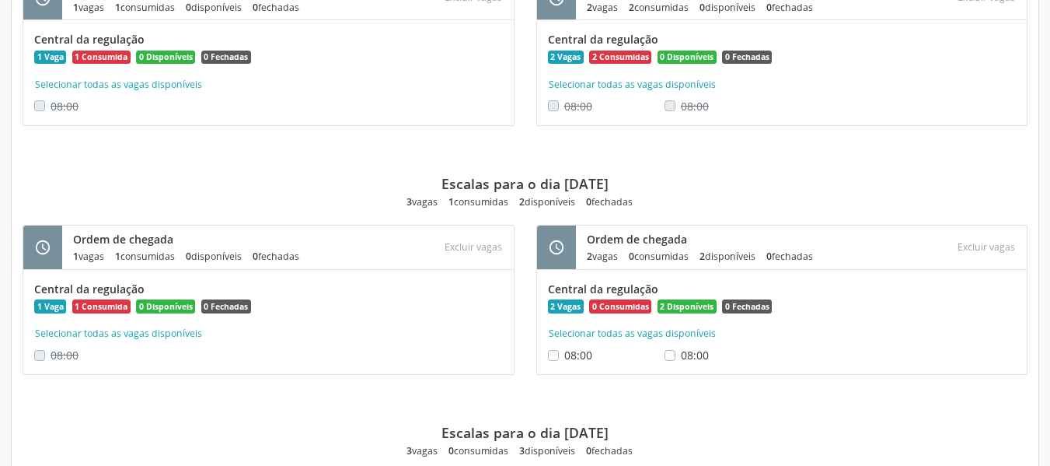
scroll to position [5167, 0]
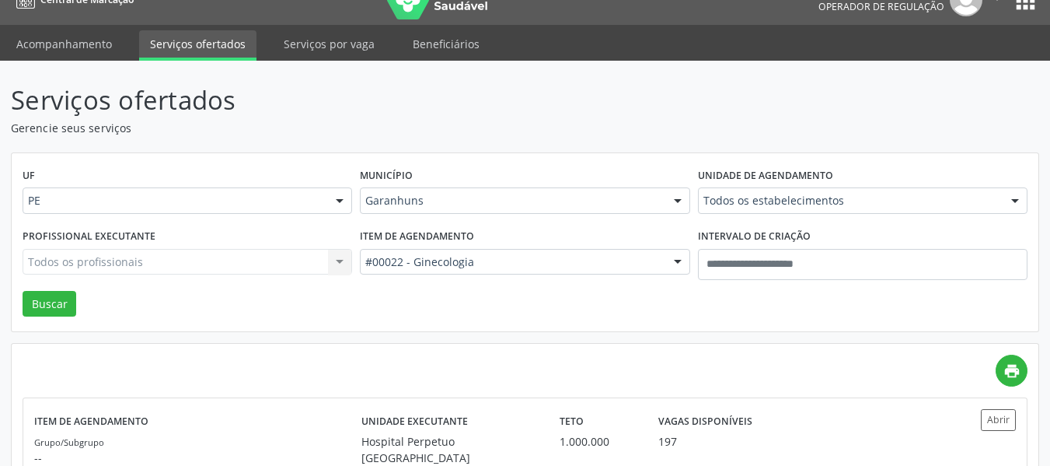
scroll to position [14, 0]
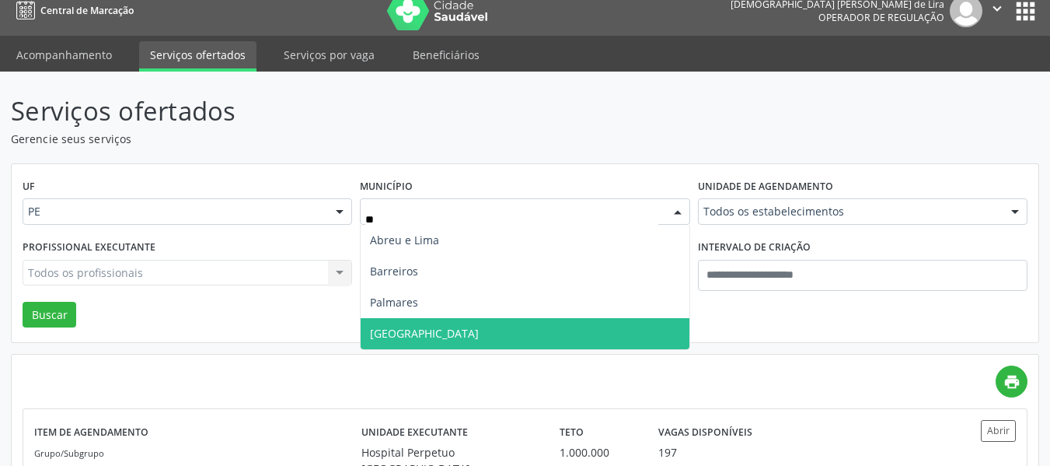
type input "***"
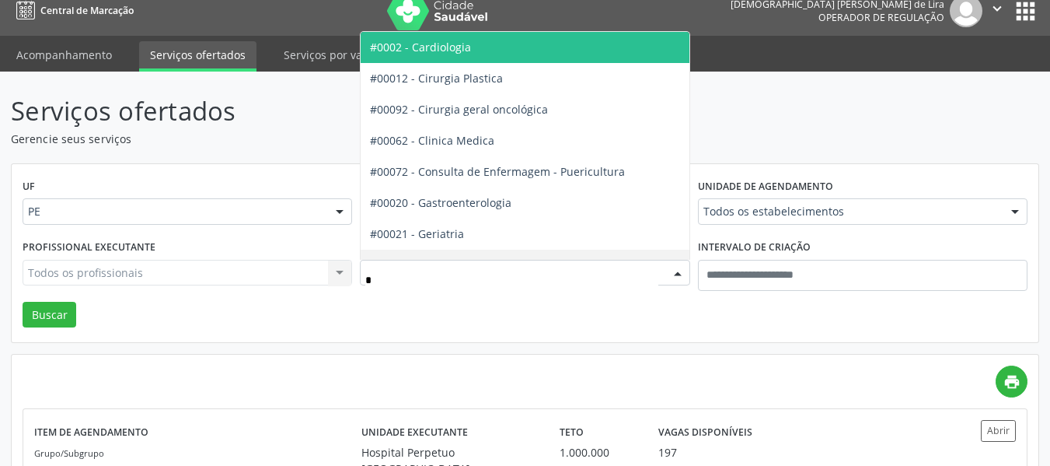
type input "**"
